Goal: Task Accomplishment & Management: Manage account settings

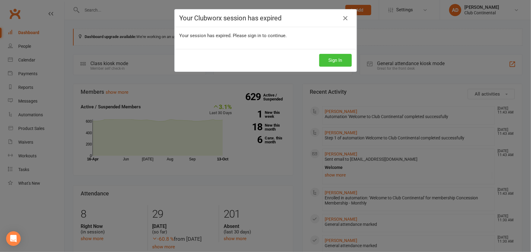
click at [344, 61] on button "Sign In" at bounding box center [335, 60] width 33 height 13
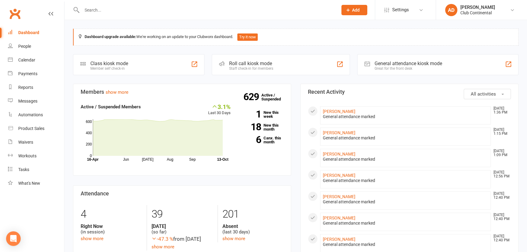
click at [120, 11] on input "text" at bounding box center [207, 10] width 254 height 9
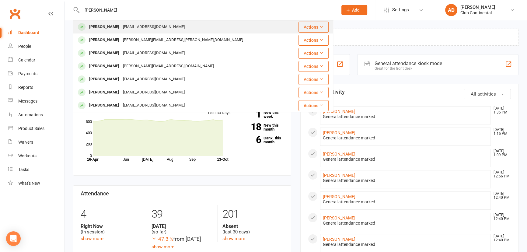
type input "jackson"
click at [100, 25] on div "[PERSON_NAME]" at bounding box center [104, 27] width 34 height 9
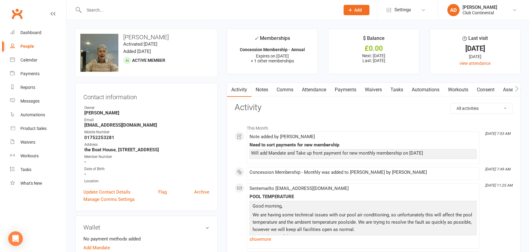
scroll to position [110, 0]
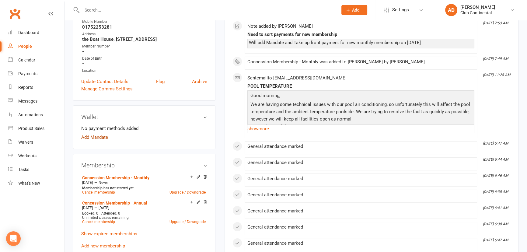
click at [98, 141] on link "Add Mandate" at bounding box center [94, 137] width 27 height 7
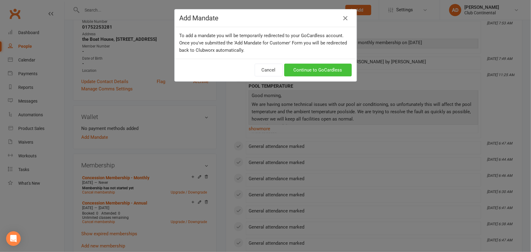
click at [310, 73] on link "Continue to GoCardless" at bounding box center [318, 70] width 68 height 13
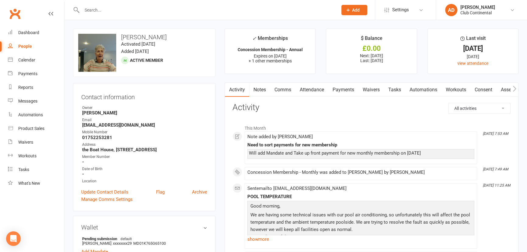
click at [261, 92] on link "Notes" at bounding box center [259, 90] width 21 height 14
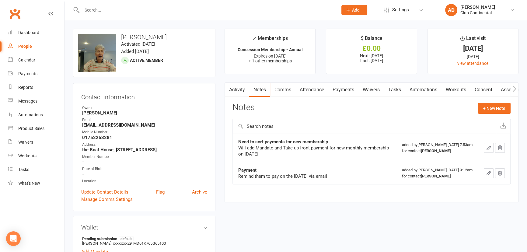
click at [500, 149] on icon "button" at bounding box center [499, 147] width 5 height 5
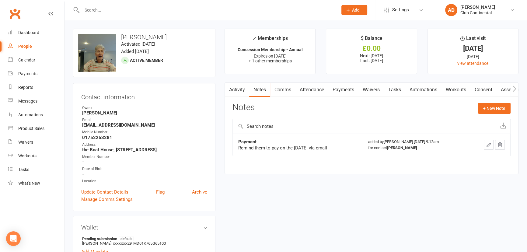
click at [347, 89] on link "Payments" at bounding box center [343, 90] width 30 height 14
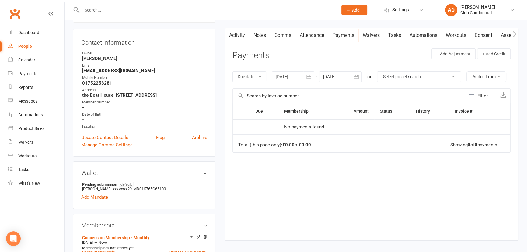
scroll to position [110, 0]
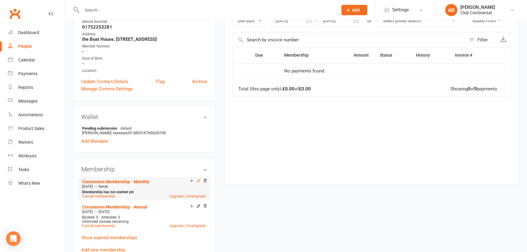
click at [198, 183] on icon at bounding box center [198, 181] width 4 height 4
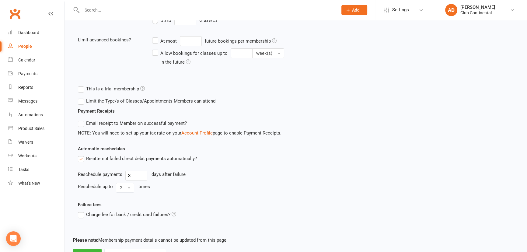
scroll to position [192, 0]
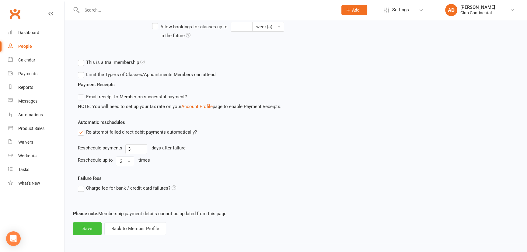
click at [83, 227] on button "Save" at bounding box center [87, 228] width 29 height 13
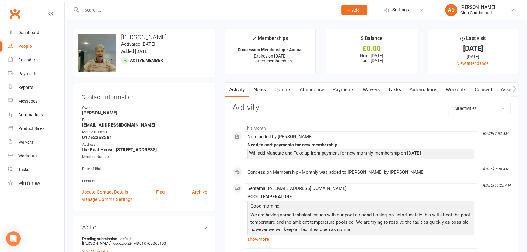
click at [262, 88] on link "Notes" at bounding box center [259, 90] width 21 height 14
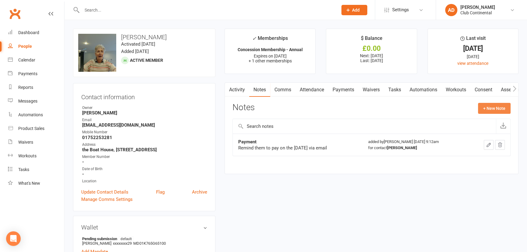
click at [491, 106] on button "+ New Note" at bounding box center [494, 108] width 33 height 11
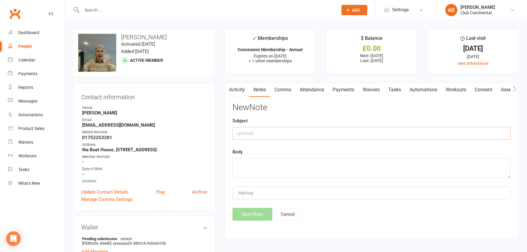
click at [263, 136] on input "text" at bounding box center [372, 133] width 278 height 13
type input "Mark Payment for membership payed as Cash"
drag, startPoint x: 307, startPoint y: 134, endPoint x: 256, endPoint y: 146, distance: 51.8
click at [256, 146] on div "New Note Subject Mark Payment for membership payed as Cash Body Add tag Save No…" at bounding box center [372, 162] width 278 height 118
click at [254, 174] on textarea at bounding box center [372, 168] width 278 height 20
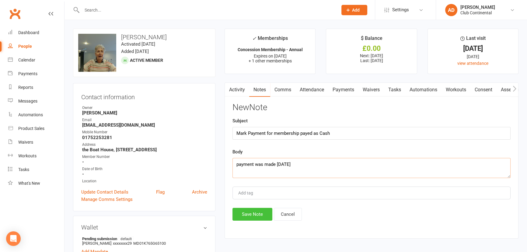
type textarea "payment was made [DATE]"
click at [257, 216] on button "Save Note" at bounding box center [253, 214] width 40 height 13
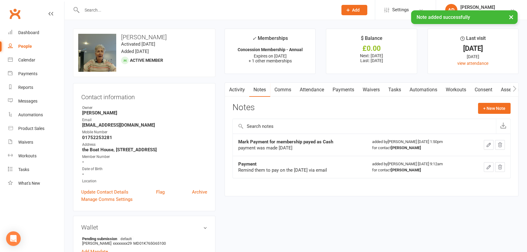
click at [15, 7] on link "Clubworx" at bounding box center [14, 13] width 15 height 15
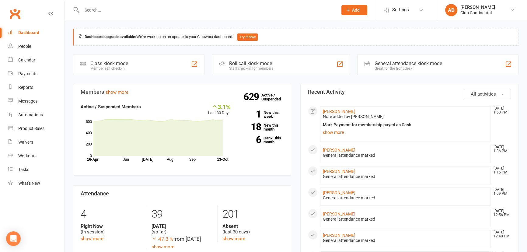
click at [95, 10] on input "text" at bounding box center [207, 10] width 254 height 9
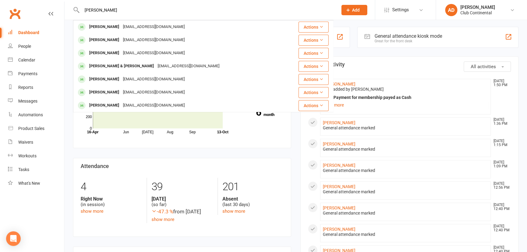
type input "anthony"
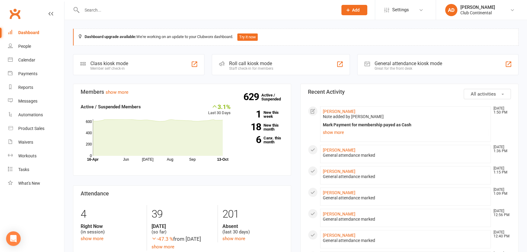
drag, startPoint x: 457, startPoint y: 134, endPoint x: 468, endPoint y: 51, distance: 83.2
click at [483, 93] on span "All activities" at bounding box center [483, 93] width 25 height 5
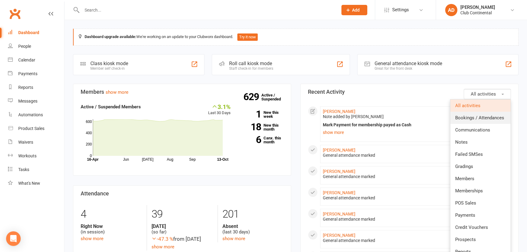
click at [480, 121] on link "Bookings / Attendances" at bounding box center [480, 118] width 60 height 12
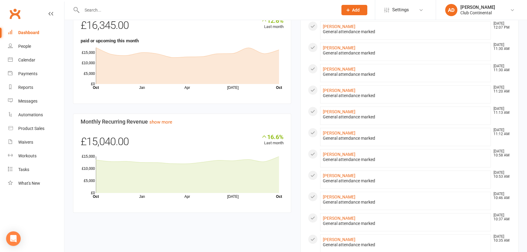
scroll to position [304, 0]
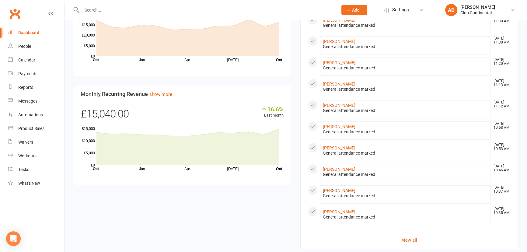
click at [334, 190] on link "Anthony Good" at bounding box center [339, 190] width 33 height 5
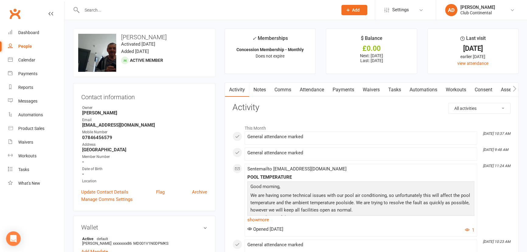
click at [12, 10] on link "Clubworx" at bounding box center [14, 13] width 15 height 15
